Goal: Transaction & Acquisition: Purchase product/service

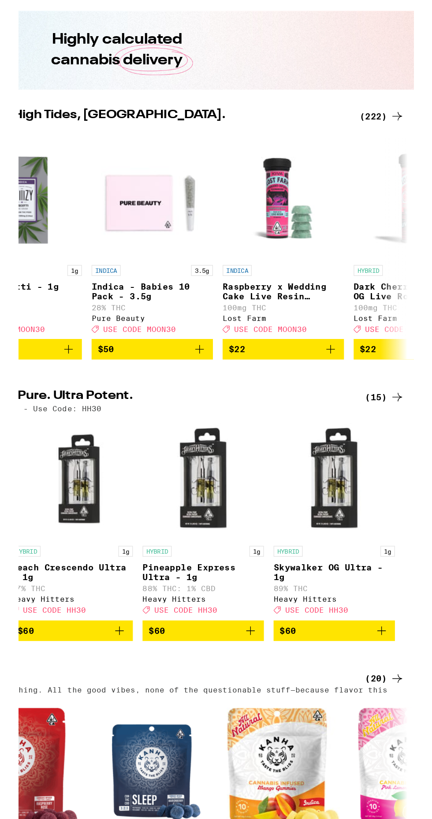
click at [418, 357] on icon at bounding box center [419, 354] width 11 height 11
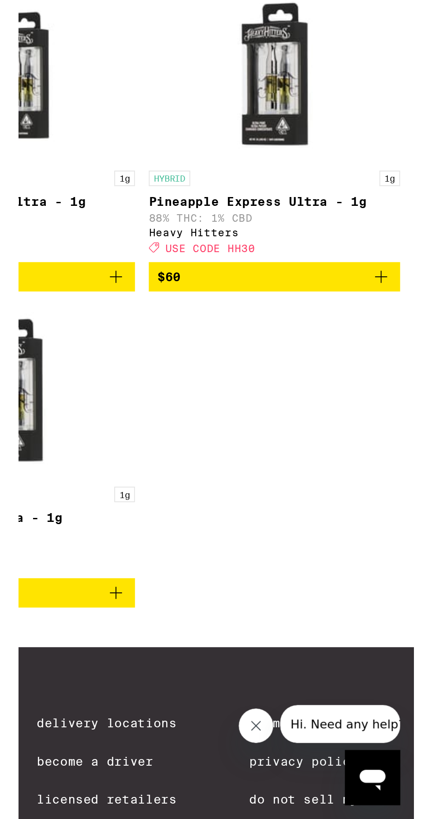
scroll to position [668, 0]
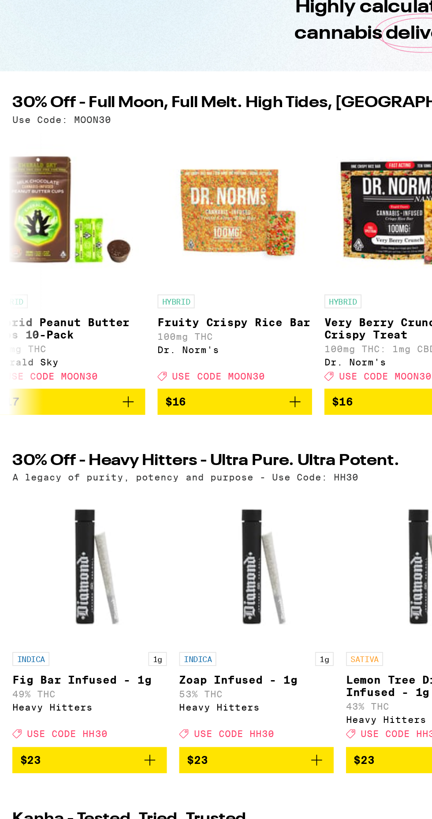
scroll to position [0, 6960]
